Goal: Task Accomplishment & Management: Manage account settings

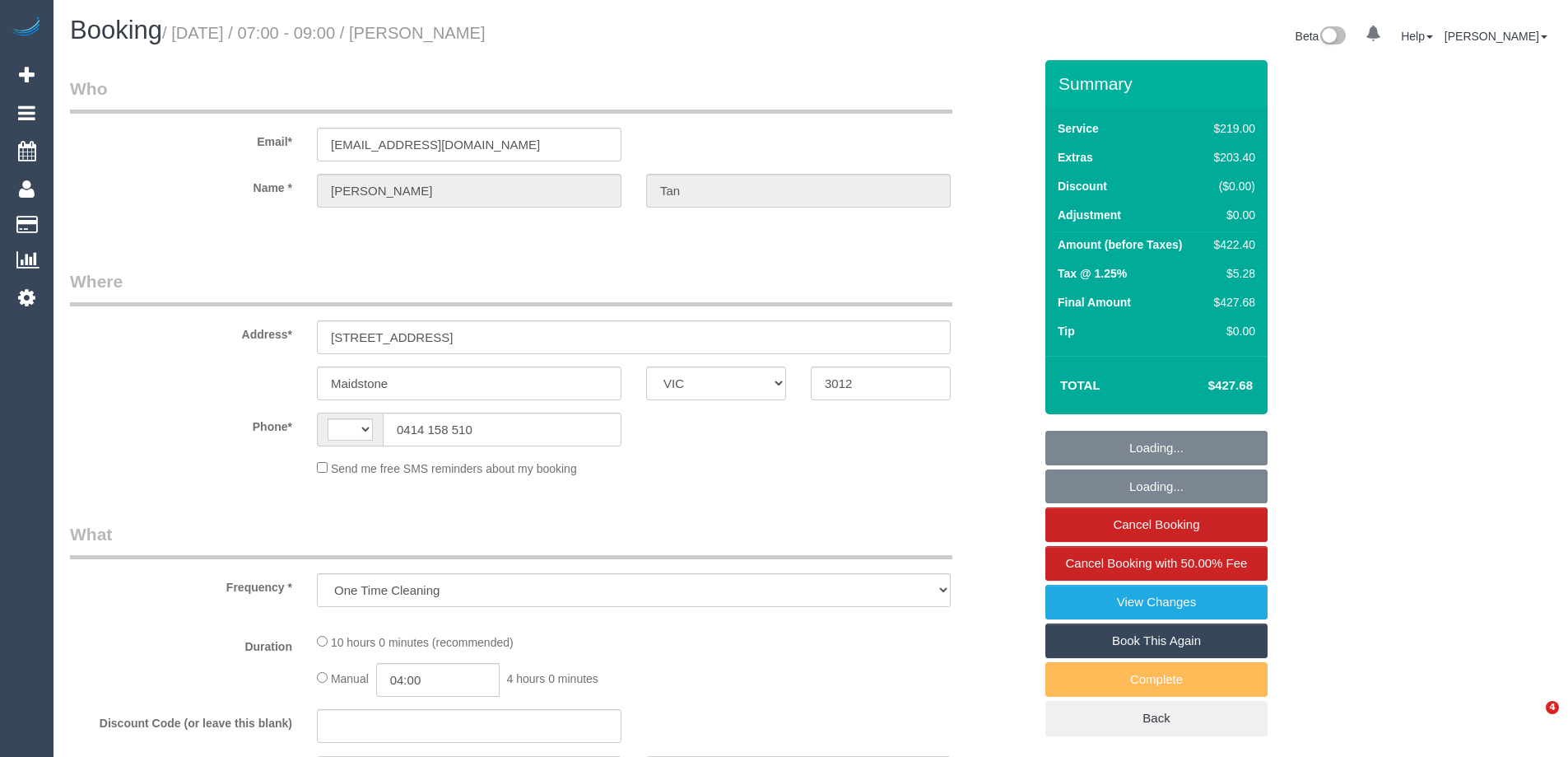
select select "VIC"
select select "number:28"
select select "number:15"
select select "number:19"
select select "number:24"
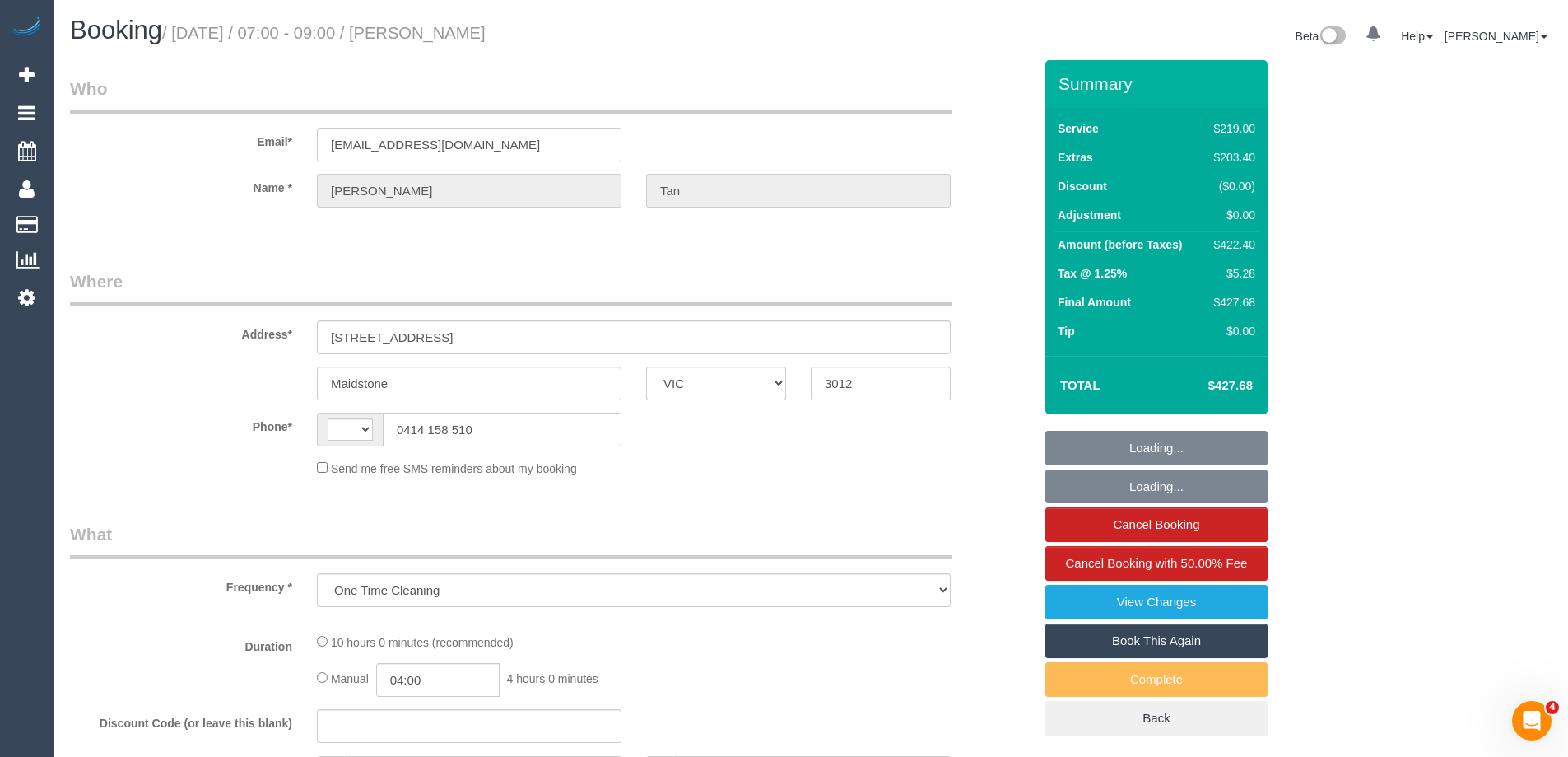
select select "number:26"
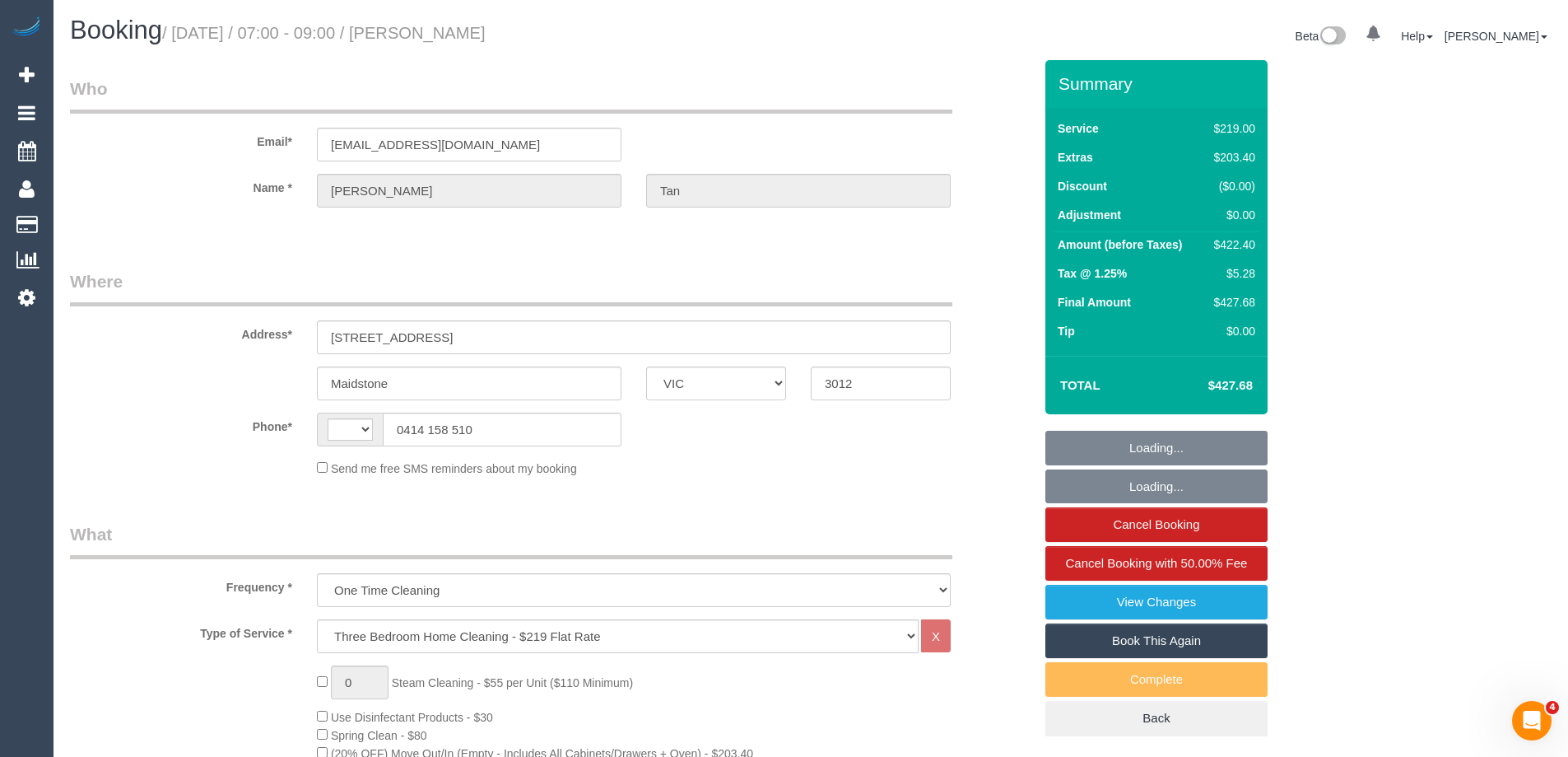
select select "string:AU"
select select "string:stripe-pm_1Rzudw2GScqysDRVJLiqdmYb"
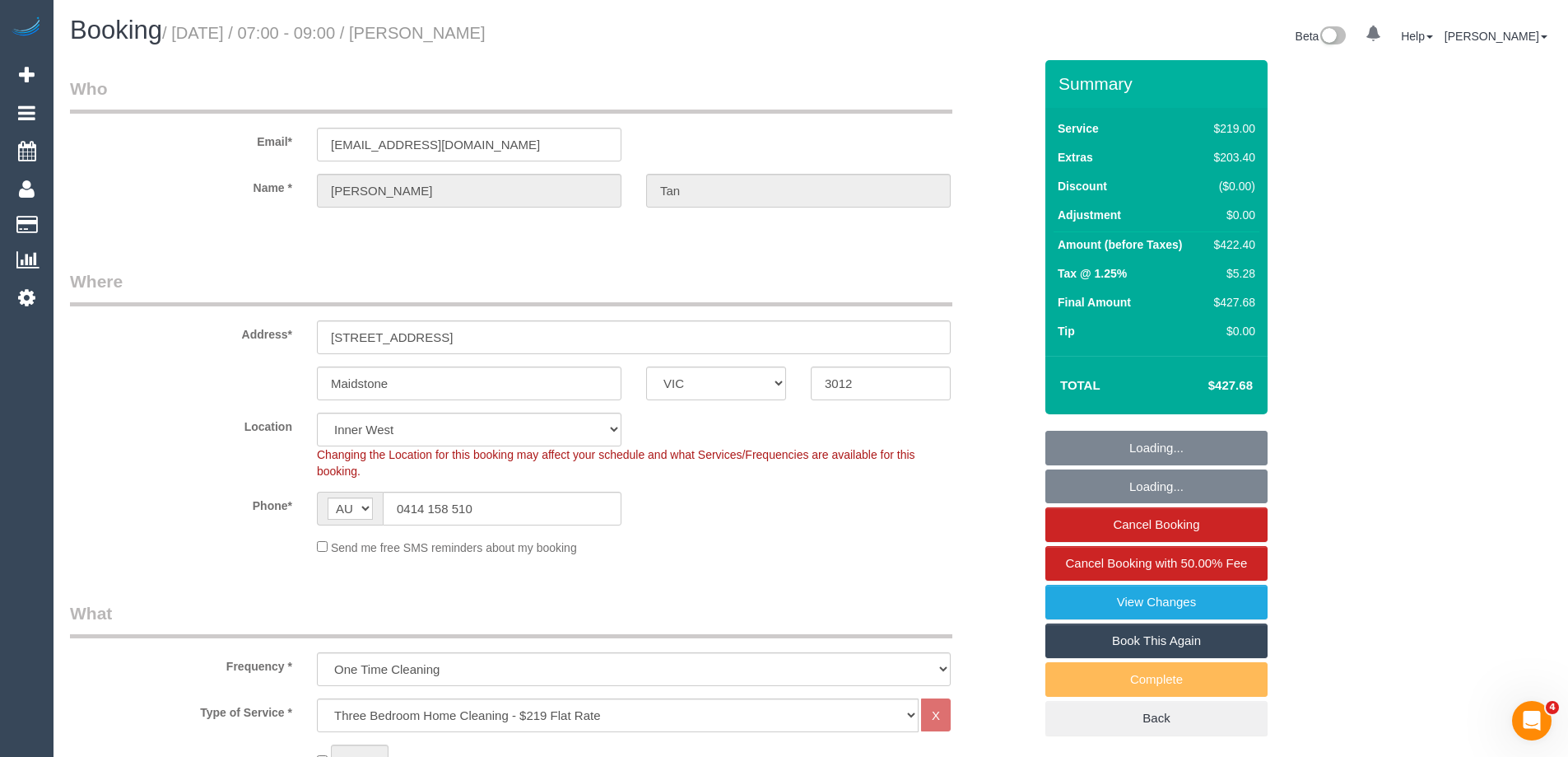
select select "object:1501"
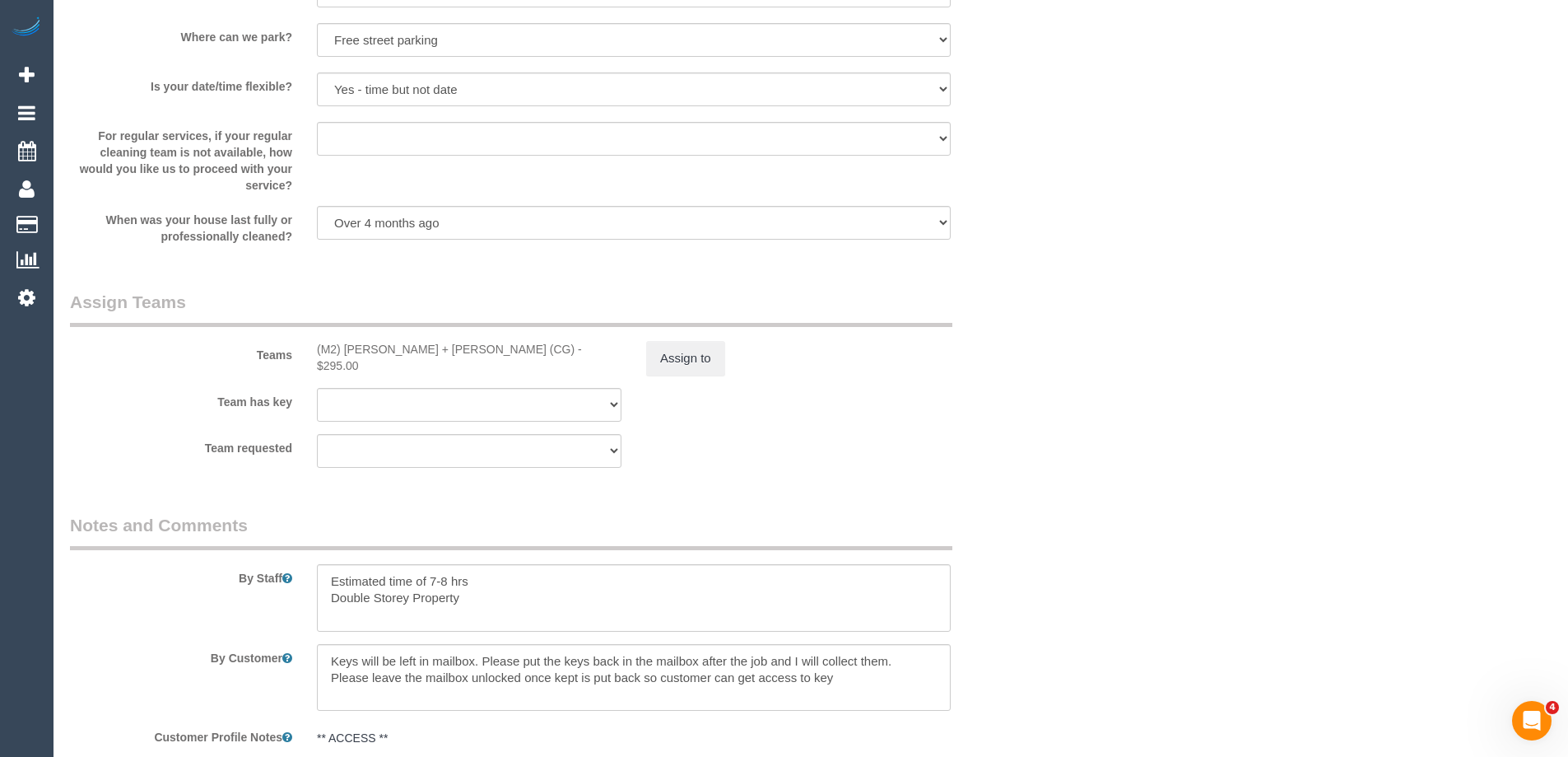
scroll to position [2306, 0]
